Goal: Check status: Check status

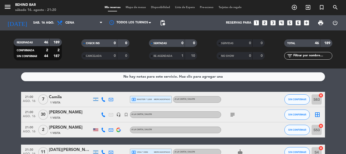
click at [142, 99] on span "local_atm master * 1269" at bounding box center [142, 99] width 21 height 5
click at [233, 114] on icon "subject" at bounding box center [233, 115] width 6 height 6
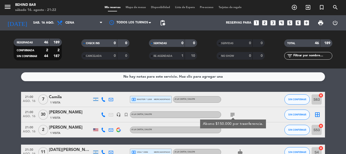
click at [251, 111] on div "subject Abono $150.000 por trasnferencia." at bounding box center [244, 114] width 46 height 15
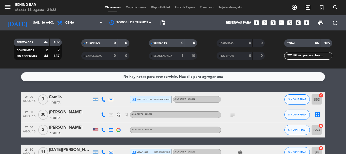
click at [119, 130] on img at bounding box center [118, 130] width 5 height 5
click at [109, 130] on icon at bounding box center [111, 130] width 5 height 5
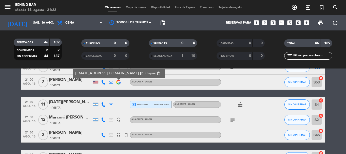
scroll to position [51, 0]
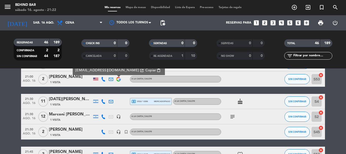
click at [149, 100] on div "local_atm visa * 0396 mercadopago" at bounding box center [151, 101] width 39 height 7
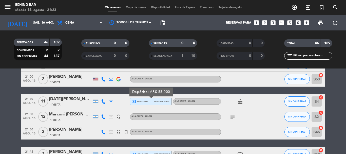
click at [232, 116] on icon "subject" at bounding box center [233, 117] width 6 height 6
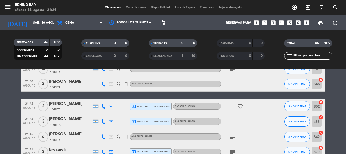
scroll to position [101, 0]
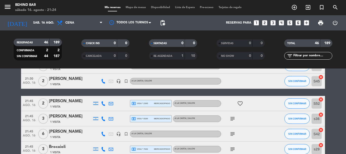
click at [151, 104] on div "local_atm visa * 2345 mercadopago" at bounding box center [151, 103] width 39 height 7
click at [148, 118] on div "local_atm visa * 8184 mercadopago" at bounding box center [151, 118] width 39 height 7
click at [231, 117] on icon "subject" at bounding box center [233, 119] width 6 height 6
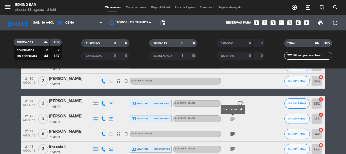
click at [232, 133] on icon "subject" at bounding box center [233, 134] width 6 height 6
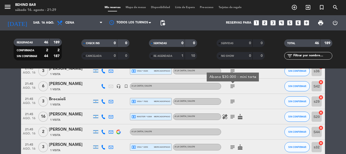
scroll to position [152, 0]
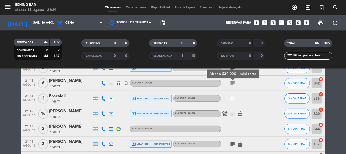
click at [145, 98] on span "local_atm visa * 7632" at bounding box center [140, 98] width 16 height 5
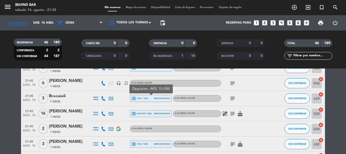
click at [150, 112] on span "local_atm master * 6384" at bounding box center [142, 113] width 21 height 5
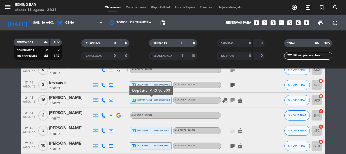
scroll to position [177, 0]
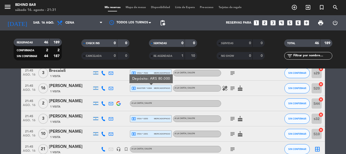
click at [149, 118] on div "local_atm visa * 0253 mercadopago" at bounding box center [151, 118] width 39 height 7
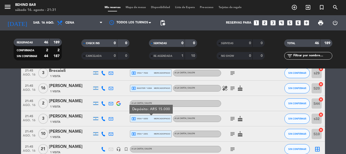
scroll to position [203, 0]
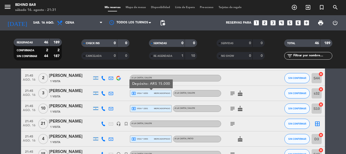
click at [149, 108] on div "local_atm visa * 2201 mercadopago" at bounding box center [151, 108] width 39 height 7
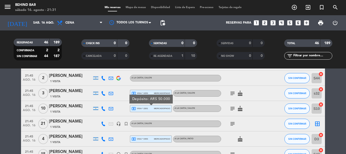
click at [149, 108] on div "local_atm visa * 2201 mercadopago" at bounding box center [151, 108] width 39 height 7
click at [233, 123] on icon "subject" at bounding box center [233, 124] width 6 height 6
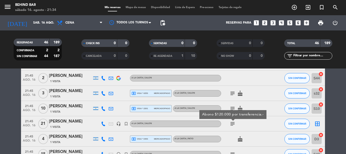
scroll to position [228, 0]
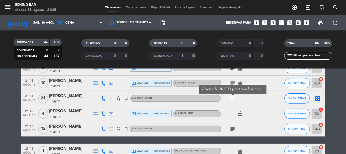
click at [143, 112] on span "local_atm visa * 0454" at bounding box center [140, 113] width 16 height 5
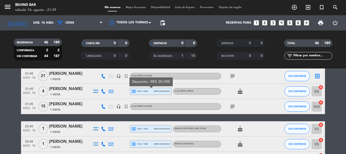
scroll to position [253, 0]
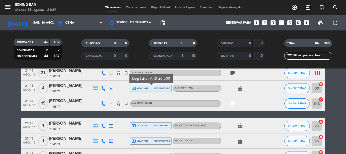
click at [234, 103] on icon "subject" at bounding box center [233, 103] width 6 height 6
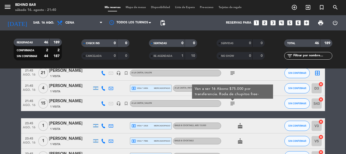
click at [160, 88] on span "mercadopago" at bounding box center [162, 87] width 16 height 3
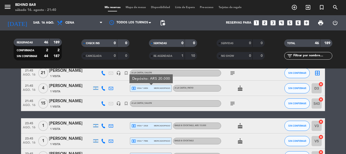
click at [231, 104] on icon "subject" at bounding box center [233, 103] width 6 height 6
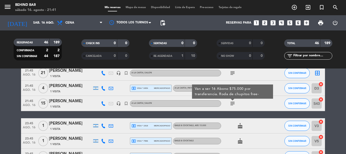
scroll to position [279, 0]
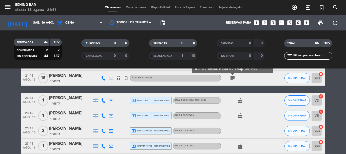
click at [148, 100] on span "local_atm visa * 1918" at bounding box center [140, 100] width 16 height 5
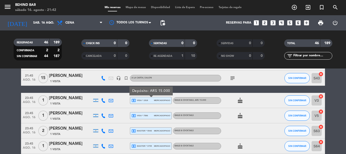
click at [150, 113] on div "local_atm visa * 7586 mercadopago" at bounding box center [151, 115] width 39 height 7
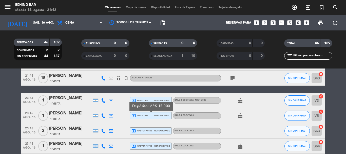
click at [150, 113] on div "local_atm visa * 7586 mercadopago" at bounding box center [151, 115] width 39 height 7
click at [150, 130] on span "local_atm master * 5540" at bounding box center [142, 131] width 21 height 5
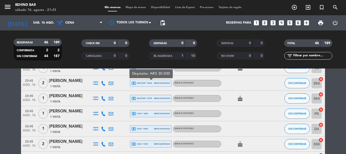
scroll to position [330, 0]
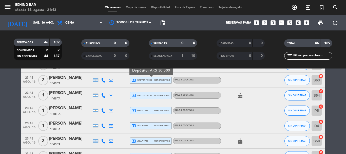
click at [152, 95] on span "local_atm master * 0755" at bounding box center [142, 95] width 21 height 5
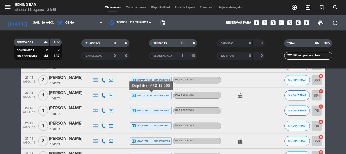
click at [143, 111] on span "local_atm visa * 1689" at bounding box center [140, 110] width 16 height 5
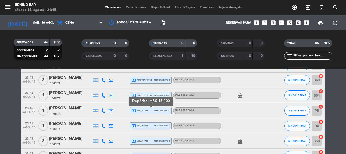
click at [148, 125] on div "local_atm visa * 9484 mercadopago" at bounding box center [151, 125] width 39 height 7
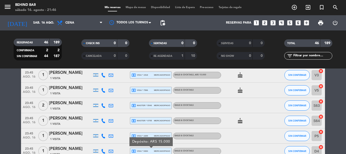
scroll to position [253, 0]
